Goal: Transaction & Acquisition: Purchase product/service

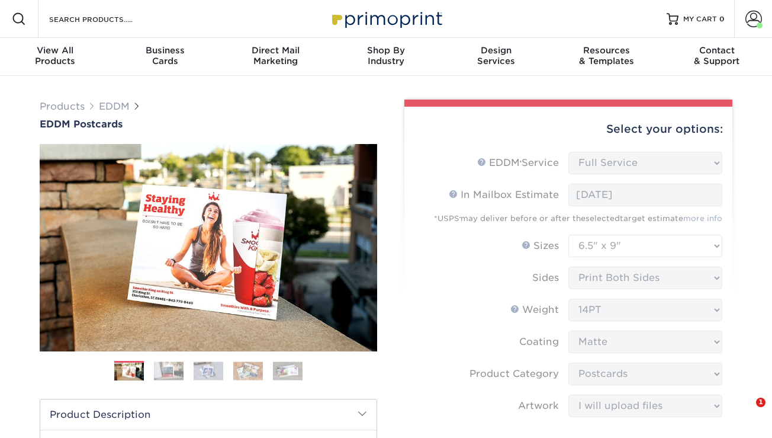
select select "full_service"
select select "6.50x9.00"
select select "9b7272e0-d6c8-4c3c-8e97-d3a1bcdab858"
select select "upload"
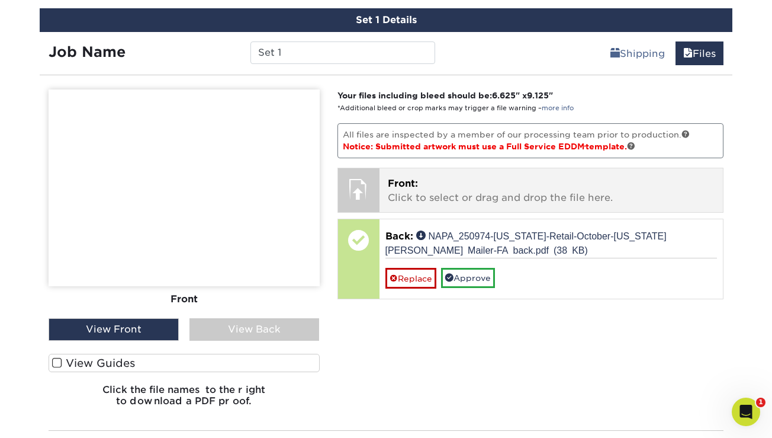
click at [466, 200] on p "Front: Click to select or drag and drop the file here." at bounding box center [552, 191] width 328 height 28
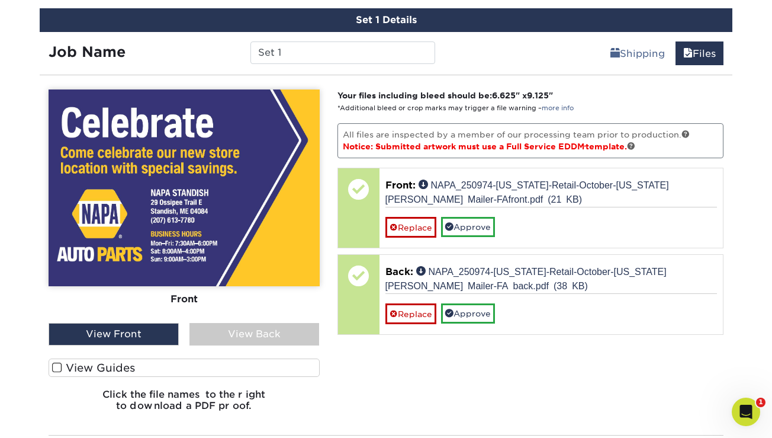
click at [252, 334] on div "View Back" at bounding box center [255, 334] width 130 height 23
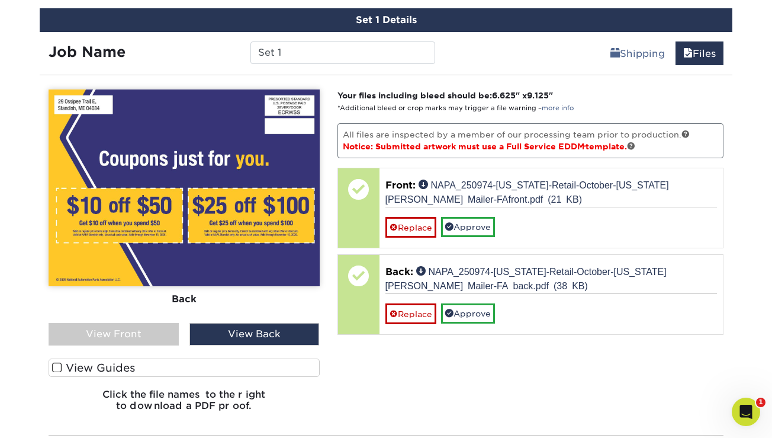
click at [113, 338] on div "View Front" at bounding box center [114, 334] width 130 height 23
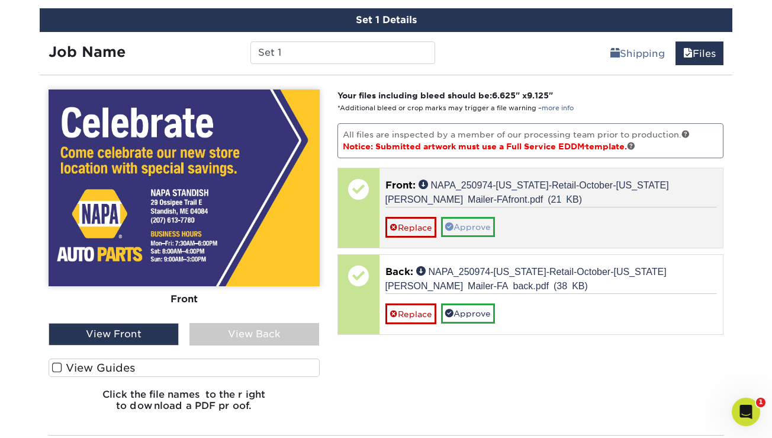
click at [479, 227] on link "Approve" at bounding box center [468, 227] width 54 height 20
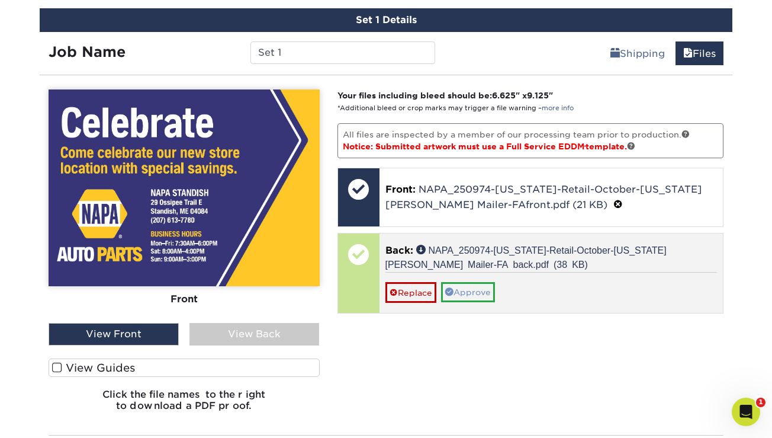
click at [473, 290] on link "Approve" at bounding box center [468, 292] width 54 height 20
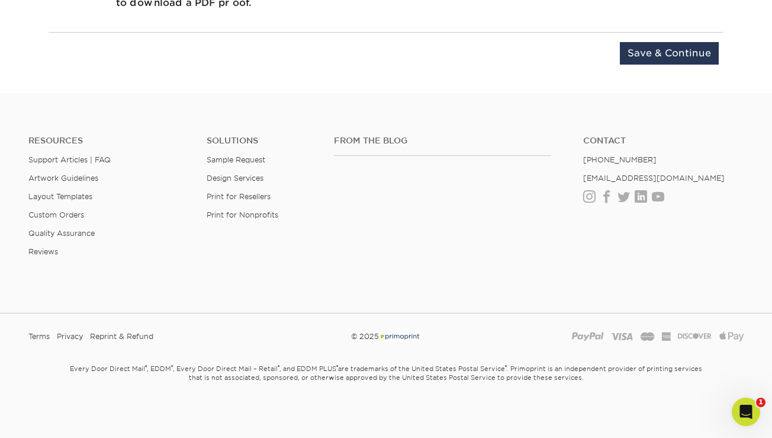
scroll to position [844, 0]
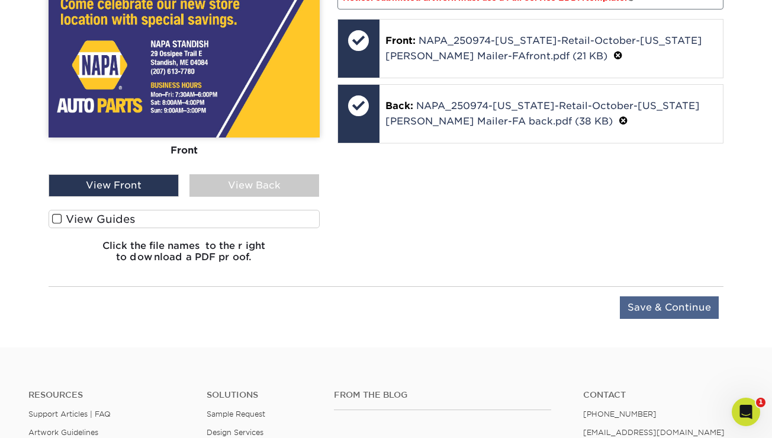
click at [656, 309] on input "Save & Continue" at bounding box center [669, 307] width 99 height 23
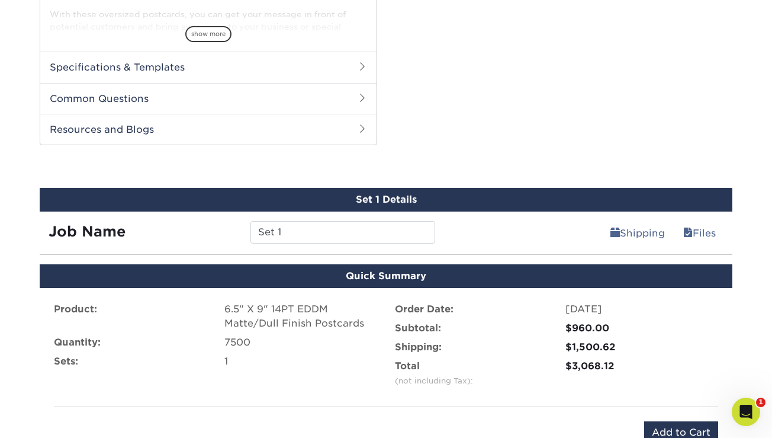
scroll to position [553, 0]
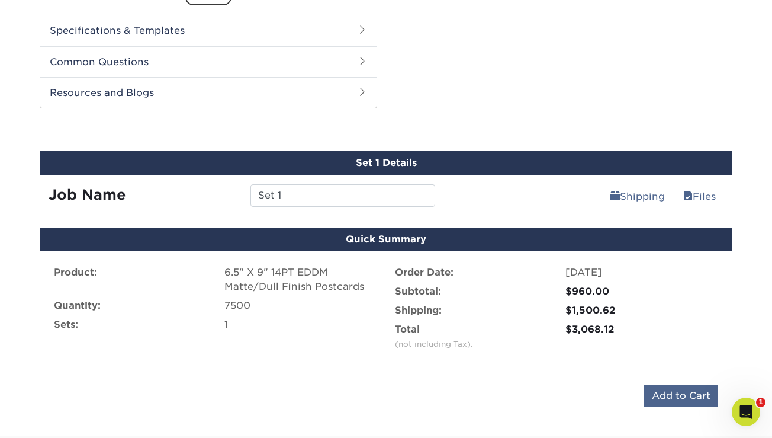
click at [679, 395] on input "Add to Cart" at bounding box center [682, 395] width 74 height 23
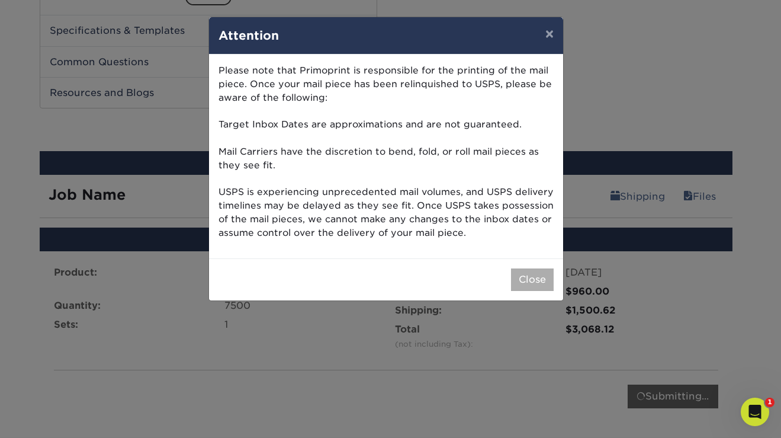
click at [533, 271] on button "Close" at bounding box center [532, 279] width 43 height 23
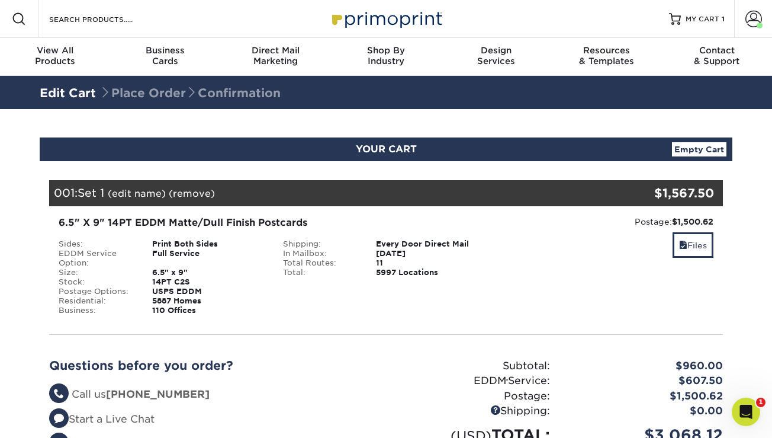
scroll to position [190, 0]
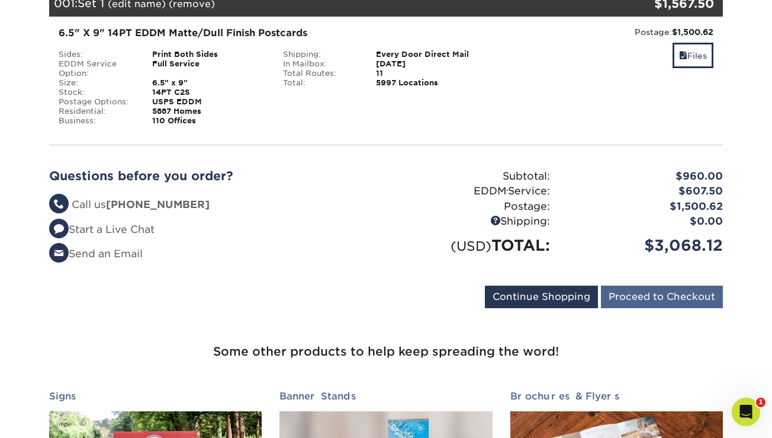
click at [700, 299] on input "Proceed to Checkout" at bounding box center [662, 297] width 122 height 23
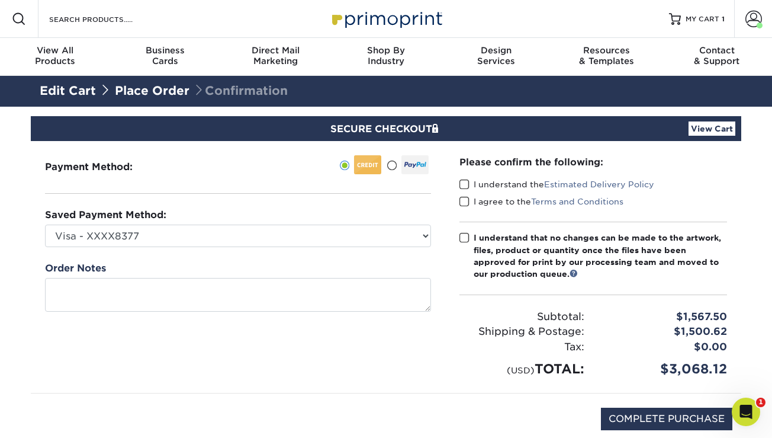
click at [463, 184] on span at bounding box center [465, 184] width 10 height 11
click at [0, 0] on input "I understand the Estimated Delivery Policy" at bounding box center [0, 0] width 0 height 0
click at [466, 200] on span at bounding box center [465, 201] width 10 height 11
click at [0, 0] on input "I agree to the Terms and Conditions" at bounding box center [0, 0] width 0 height 0
click at [459, 235] on div "Please confirm the following: I understand the Estimated Delivery Policy I agre…" at bounding box center [593, 267] width 296 height 252
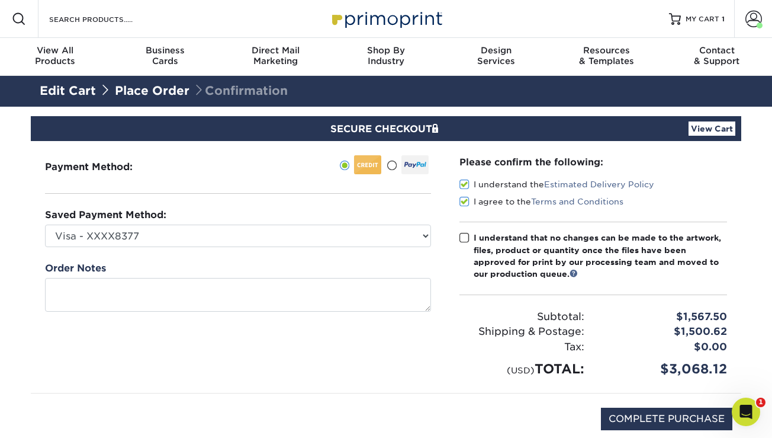
click at [463, 239] on span at bounding box center [465, 237] width 10 height 11
click at [0, 0] on input "I understand that no changes can be made to the artwork, files, product or quan…" at bounding box center [0, 0] width 0 height 0
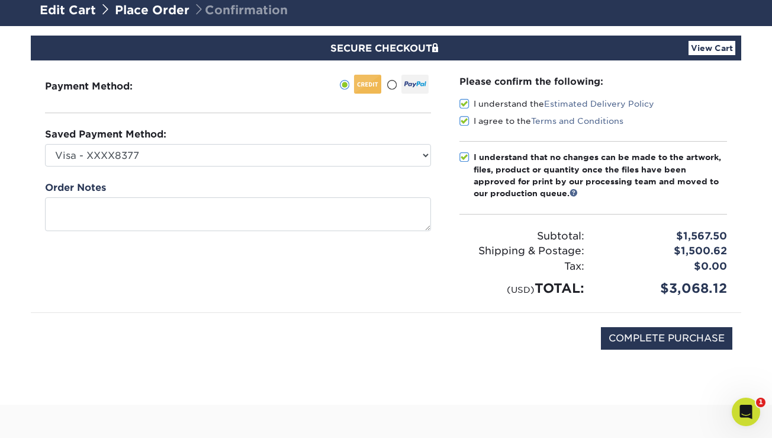
scroll to position [17, 0]
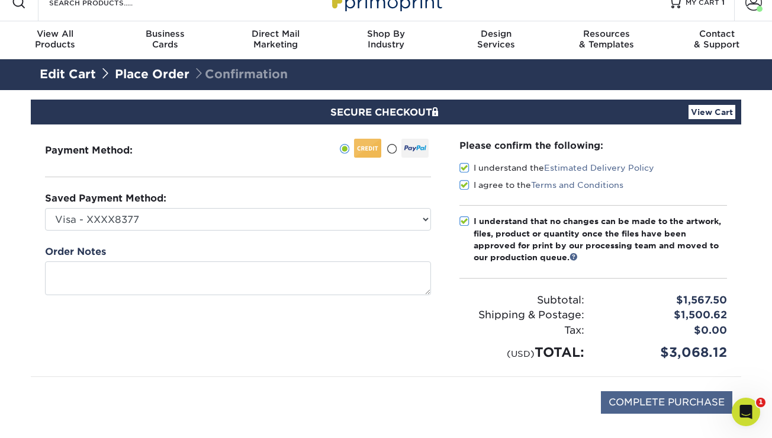
click at [663, 402] on input "COMPLETE PURCHASE" at bounding box center [667, 402] width 132 height 23
type input "PROCESSING, PLEASE WAIT..."
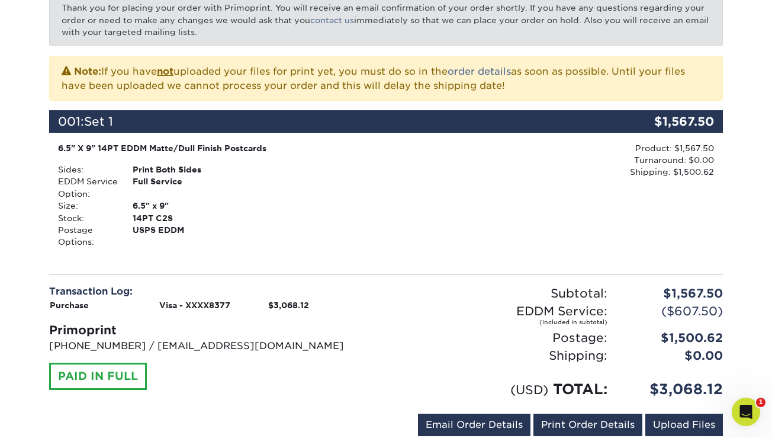
scroll to position [222, 0]
